Goal: Task Accomplishment & Management: Manage account settings

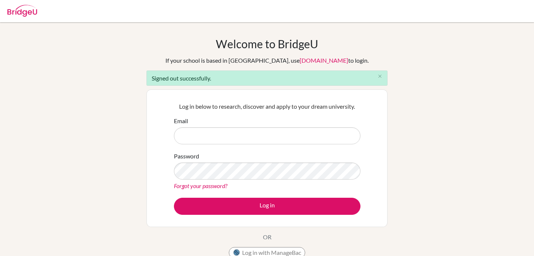
click at [223, 136] on input "Email" at bounding box center [267, 135] width 186 height 17
type input "[EMAIL_ADDRESS][DOMAIN_NAME]"
click at [220, 215] on div "Log in below to research, discover and apply to your dream university. Email 02…" at bounding box center [267, 158] width 196 height 122
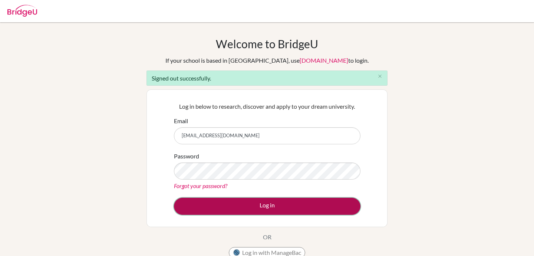
click at [227, 203] on button "Log in" at bounding box center [267, 206] width 186 height 17
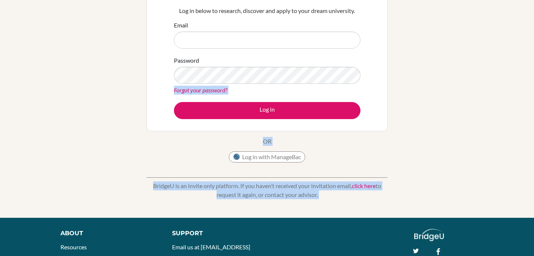
scroll to position [159, 0]
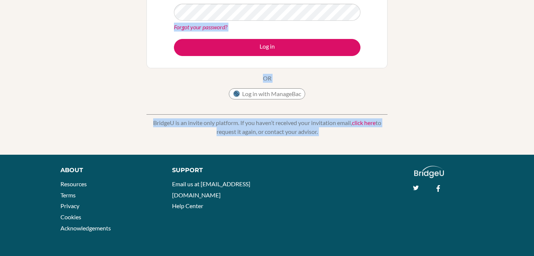
drag, startPoint x: 102, startPoint y: 172, endPoint x: 172, endPoint y: 265, distance: 116.2
click at [139, 65] on div "Welcome to [GEOGRAPHIC_DATA] If your school is based in [GEOGRAPHIC_DATA], use …" at bounding box center [267, 8] width 534 height 261
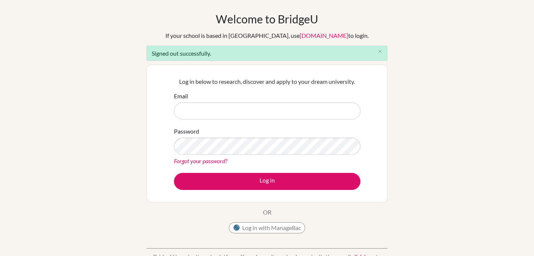
scroll to position [10, 0]
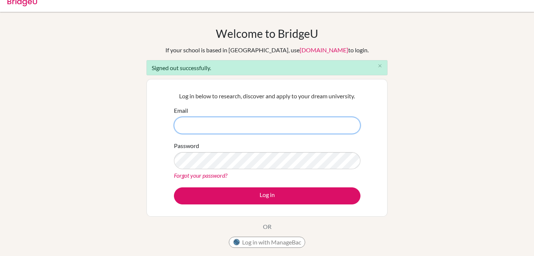
click at [204, 126] on input "Email" at bounding box center [267, 125] width 186 height 17
type input "[EMAIL_ADDRESS][DOMAIN_NAME]"
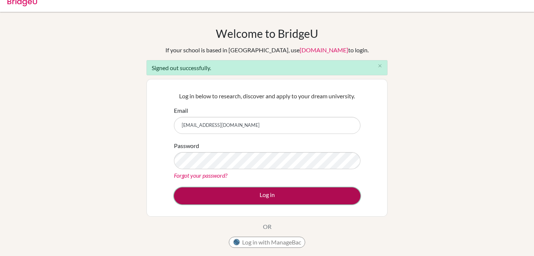
click at [234, 187] on button "Log in" at bounding box center [267, 195] width 186 height 17
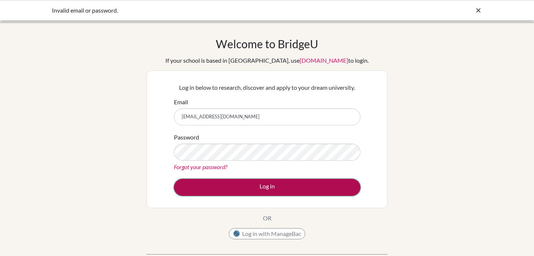
click at [229, 190] on button "Log in" at bounding box center [267, 187] width 186 height 17
